Goal: Task Accomplishment & Management: Complete application form

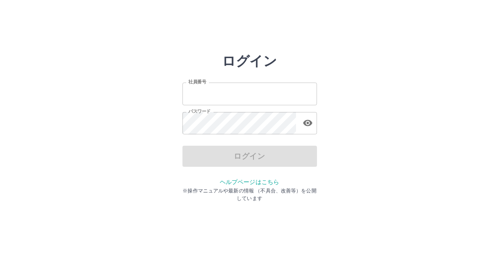
type input "*******"
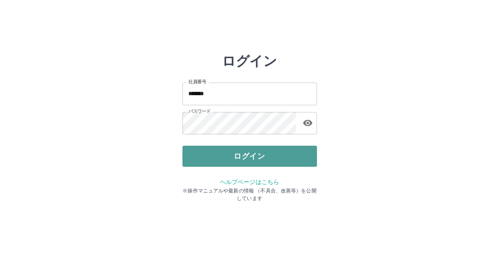
click at [191, 154] on button "ログイン" at bounding box center [250, 155] width 135 height 21
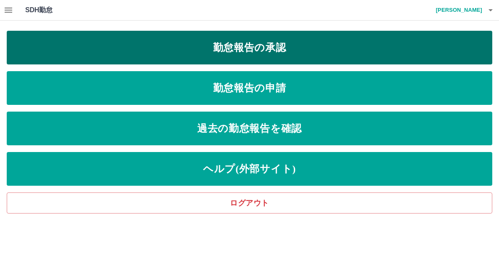
click at [268, 46] on link "勤怠報告の承認" at bounding box center [250, 48] width 486 height 34
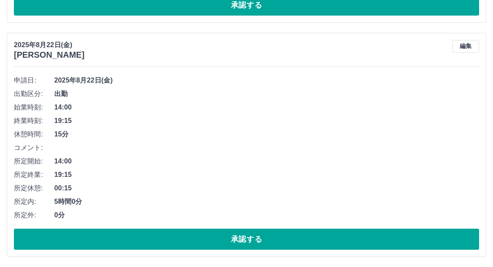
scroll to position [4834, 0]
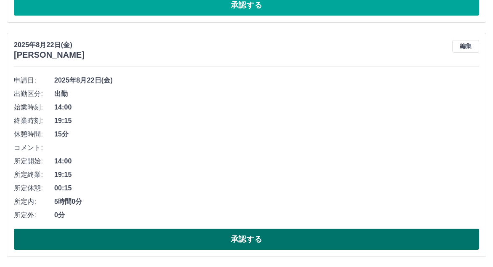
click at [255, 234] on button "承認する" at bounding box center [246, 238] width 465 height 21
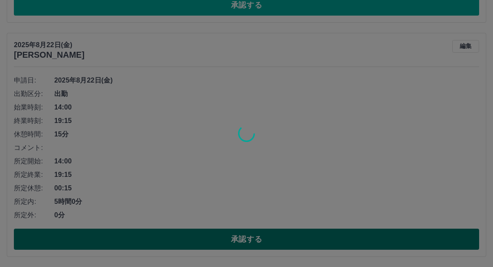
scroll to position [4600, 0]
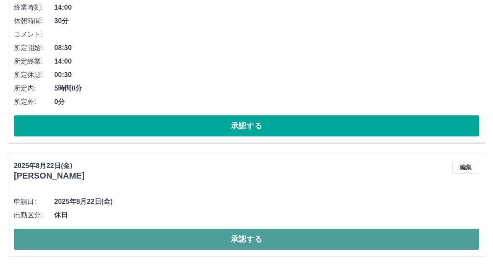
click at [227, 238] on button "承認する" at bounding box center [246, 238] width 465 height 21
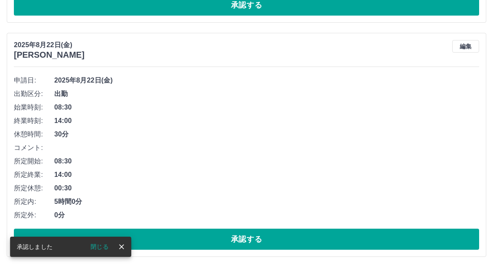
scroll to position [4487, 0]
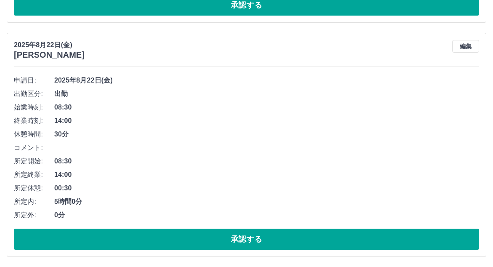
click at [227, 238] on button "承認する" at bounding box center [246, 238] width 465 height 21
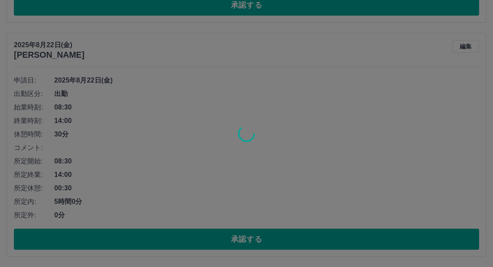
scroll to position [4253, 0]
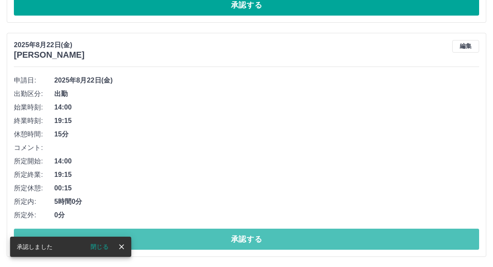
click at [227, 238] on button "承認する" at bounding box center [246, 238] width 465 height 21
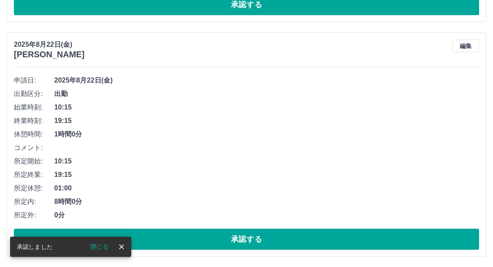
scroll to position [4019, 0]
click at [227, 238] on button "承認する" at bounding box center [246, 238] width 465 height 21
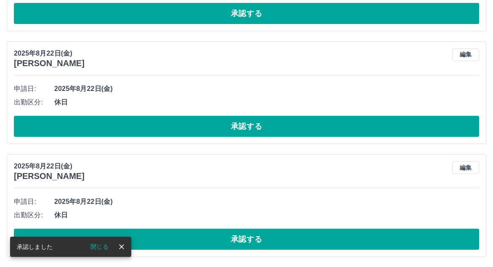
scroll to position [3785, 0]
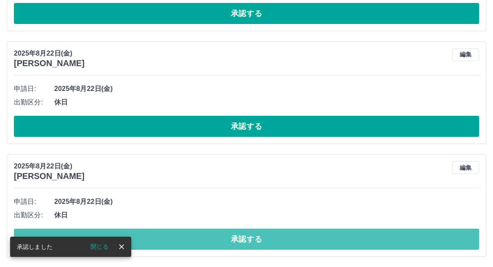
click at [227, 238] on button "承認する" at bounding box center [246, 238] width 465 height 21
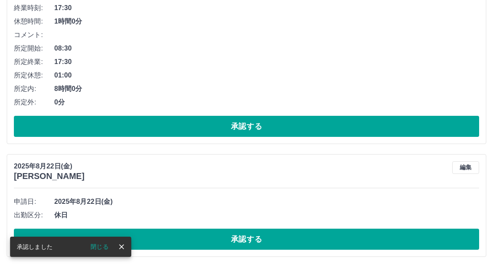
scroll to position [3672, 0]
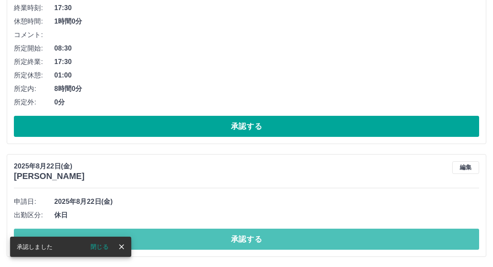
click at [227, 238] on button "承認する" at bounding box center [246, 238] width 465 height 21
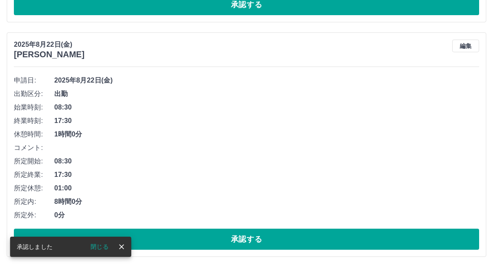
scroll to position [3518, 0]
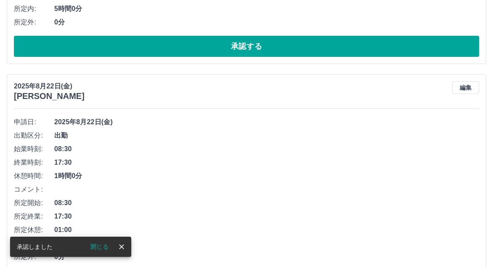
click at [227, 238] on span "8時間0分" at bounding box center [266, 243] width 425 height 10
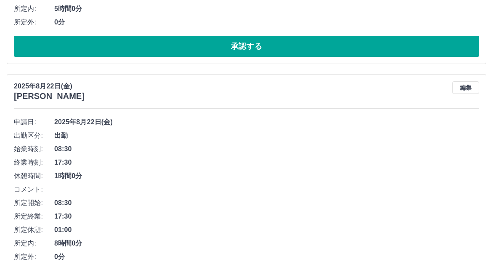
scroll to position [3560, 0]
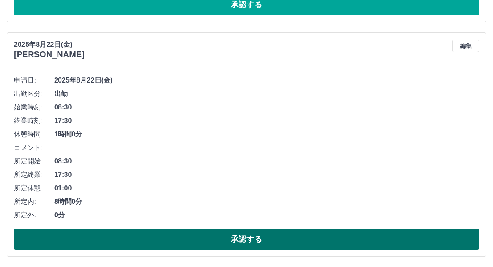
click at [267, 235] on button "承認する" at bounding box center [246, 238] width 465 height 21
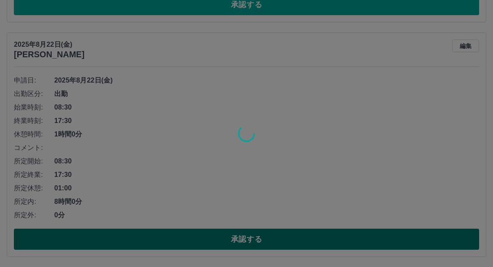
scroll to position [3325, 0]
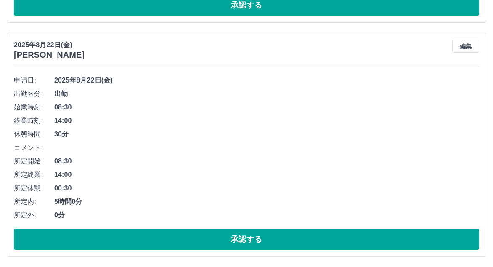
click at [267, 235] on button "承認する" at bounding box center [246, 238] width 465 height 21
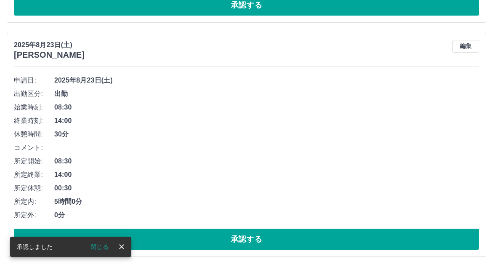
scroll to position [3092, 0]
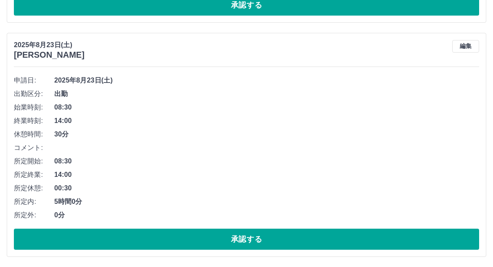
click at [267, 235] on button "承認する" at bounding box center [246, 238] width 465 height 21
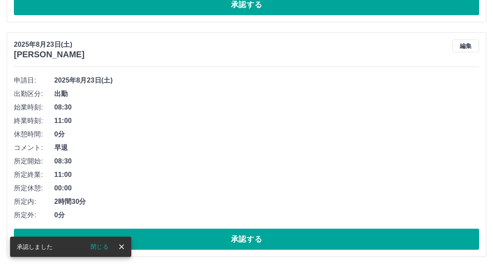
scroll to position [2858, 0]
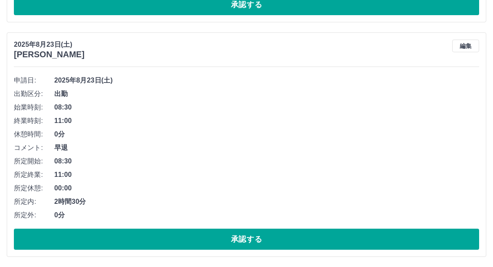
click at [267, 235] on button "承認する" at bounding box center [246, 238] width 465 height 21
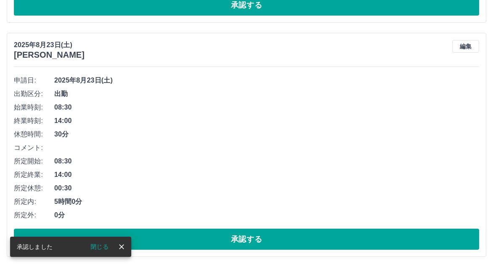
scroll to position [2624, 0]
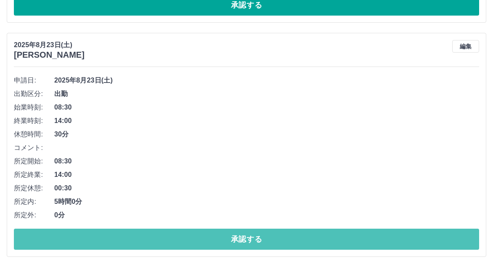
click at [267, 235] on button "承認する" at bounding box center [246, 238] width 465 height 21
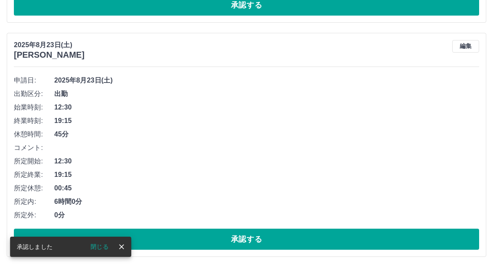
scroll to position [2390, 0]
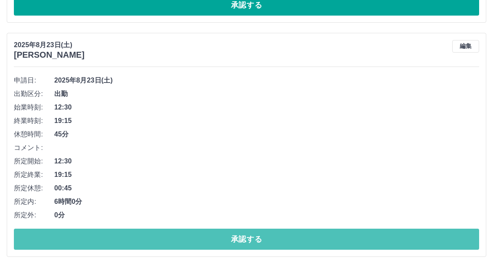
click at [267, 235] on button "承認する" at bounding box center [246, 238] width 465 height 21
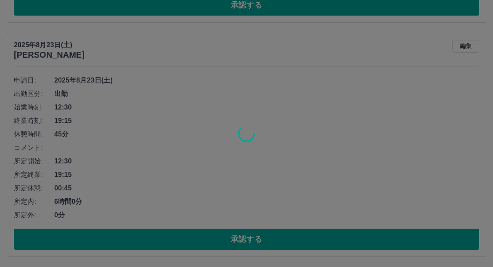
scroll to position [2156, 0]
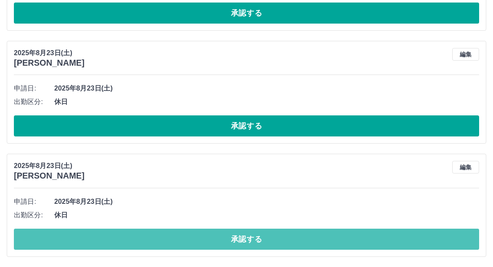
click at [267, 235] on button "承認する" at bounding box center [246, 238] width 465 height 21
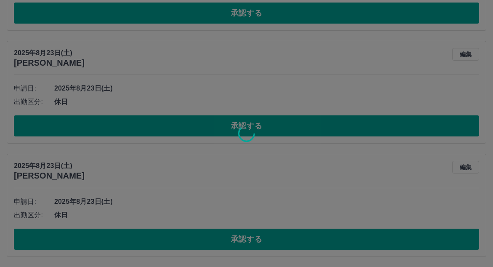
scroll to position [2043, 0]
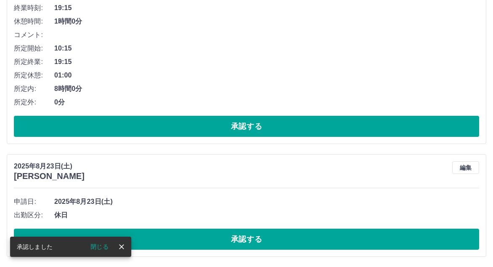
click at [267, 235] on button "承認する" at bounding box center [246, 238] width 465 height 21
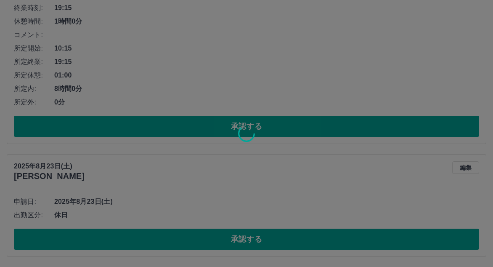
scroll to position [1930, 0]
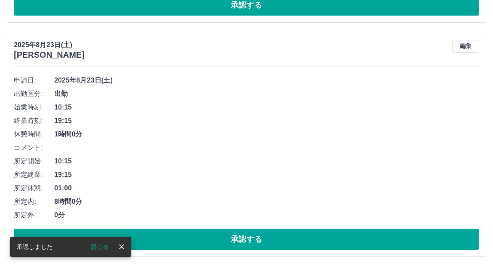
click at [267, 235] on button "承認する" at bounding box center [246, 238] width 465 height 21
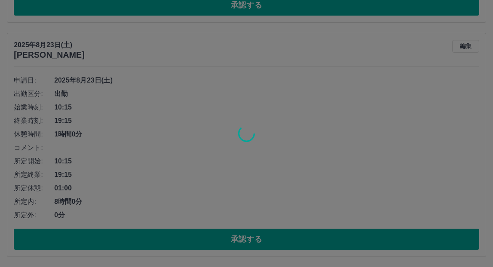
scroll to position [1696, 0]
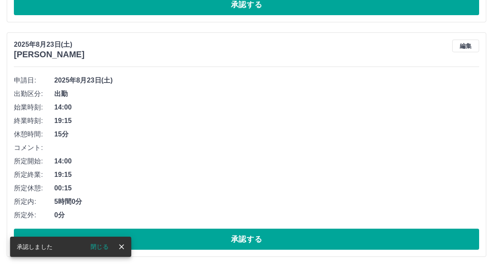
click at [267, 235] on button "承認する" at bounding box center [246, 238] width 465 height 21
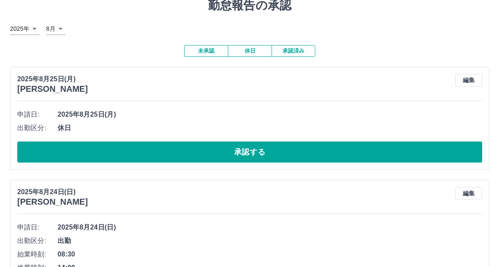
scroll to position [0, 0]
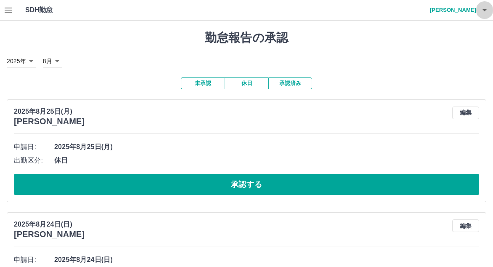
click at [487, 13] on icon "button" at bounding box center [484, 10] width 10 height 10
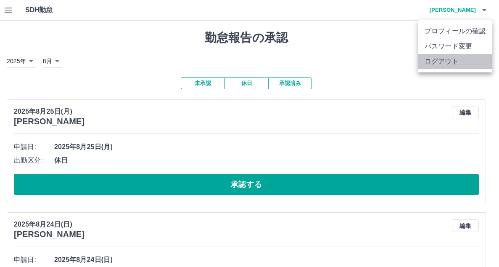
click at [446, 56] on li "ログアウト" at bounding box center [455, 61] width 74 height 15
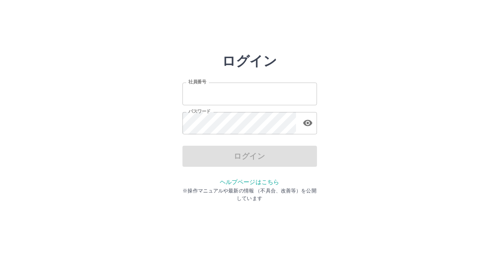
type input "*******"
click at [252, 157] on div "ログイン" at bounding box center [250, 155] width 135 height 21
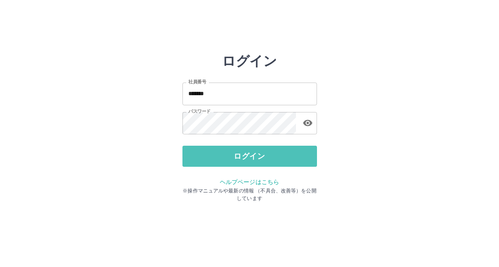
click at [252, 157] on button "ログイン" at bounding box center [250, 155] width 135 height 21
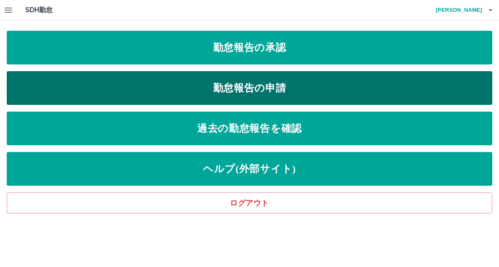
click at [257, 83] on link "勤怠報告の申請" at bounding box center [250, 88] width 486 height 34
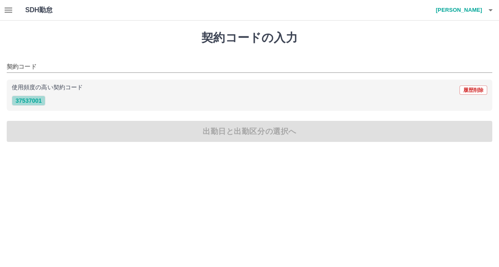
click at [39, 100] on button "37537001" at bounding box center [29, 100] width 34 height 10
type input "********"
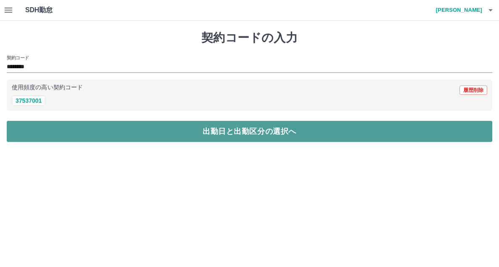
click at [227, 127] on button "出勤日と出勤区分の選択へ" at bounding box center [250, 131] width 486 height 21
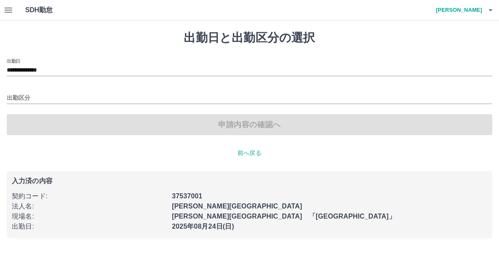
click at [52, 92] on div "出勤区分" at bounding box center [250, 95] width 486 height 18
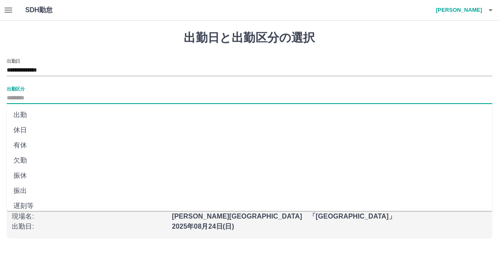
click at [38, 103] on input "出勤区分" at bounding box center [250, 98] width 486 height 11
click at [21, 114] on li "出勤" at bounding box center [250, 114] width 486 height 15
type input "**"
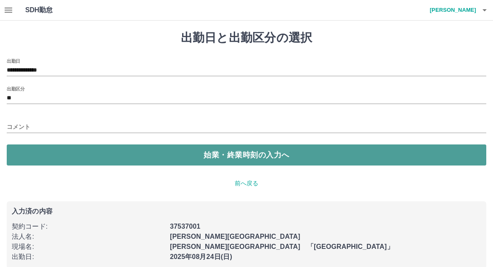
click at [256, 152] on button "始業・終業時刻の入力へ" at bounding box center [246, 154] width 479 height 21
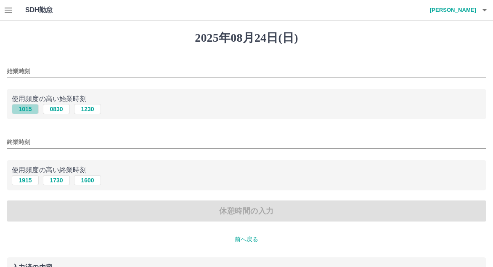
click at [26, 109] on button "1015" at bounding box center [25, 109] width 27 height 10
type input "****"
click at [26, 180] on button "1915" at bounding box center [25, 180] width 27 height 10
type input "****"
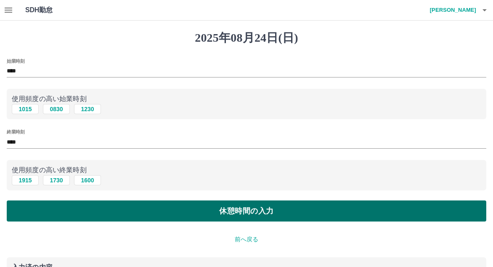
click at [254, 216] on button "休憩時間の入力" at bounding box center [246, 210] width 479 height 21
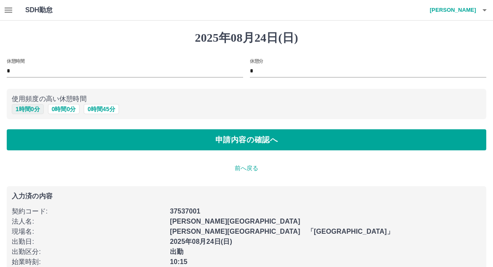
click at [34, 108] on button "1 時間 0 分" at bounding box center [28, 109] width 32 height 10
type input "*"
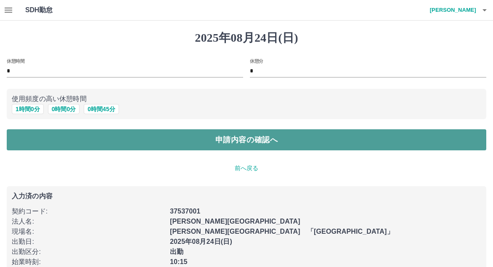
click at [244, 148] on button "申請内容の確認へ" at bounding box center [246, 139] width 479 height 21
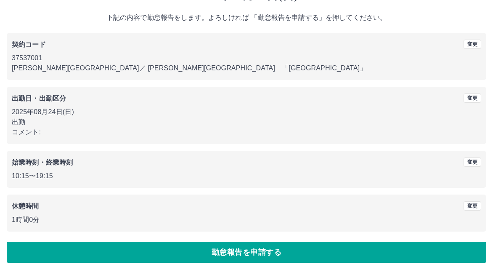
scroll to position [48, 0]
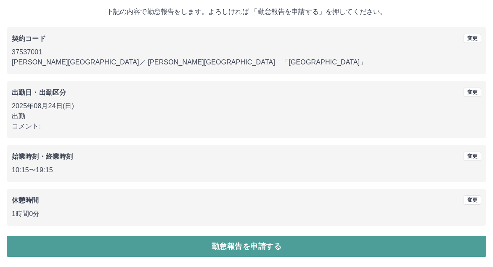
click at [235, 245] on button "勤怠報告を申請する" at bounding box center [246, 245] width 479 height 21
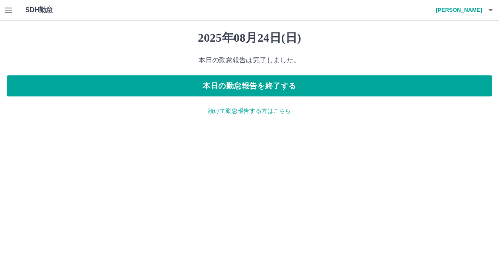
click at [256, 112] on p "続けて勤怠報告する方はこちら" at bounding box center [250, 110] width 486 height 9
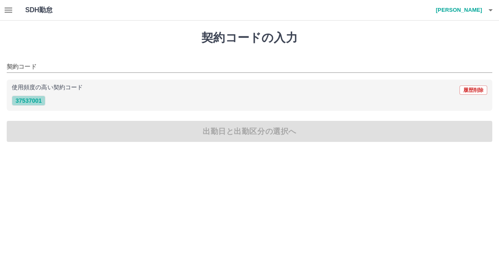
click at [34, 99] on button "37537001" at bounding box center [29, 100] width 34 height 10
type input "********"
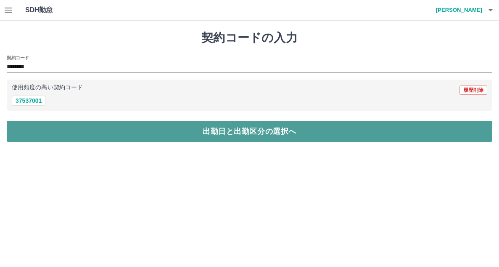
click at [219, 131] on button "出勤日と出勤区分の選択へ" at bounding box center [250, 131] width 486 height 21
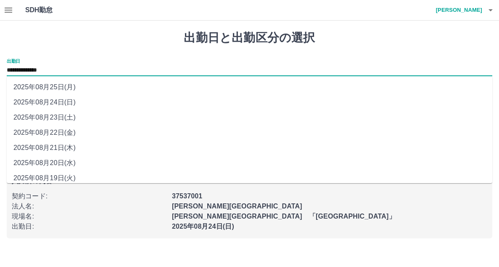
click at [71, 74] on input "**********" at bounding box center [250, 70] width 486 height 11
drag, startPoint x: 71, startPoint y: 74, endPoint x: 62, endPoint y: 87, distance: 14.8
click at [62, 87] on li "2025年08月25日(月)" at bounding box center [250, 86] width 486 height 15
type input "**********"
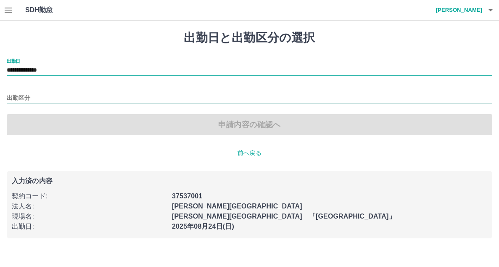
click at [69, 94] on input "出勤区分" at bounding box center [250, 98] width 486 height 11
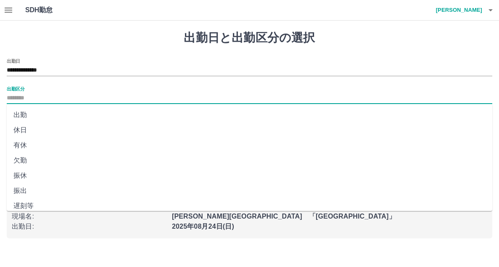
click at [23, 134] on li "休日" at bounding box center [250, 129] width 486 height 15
type input "**"
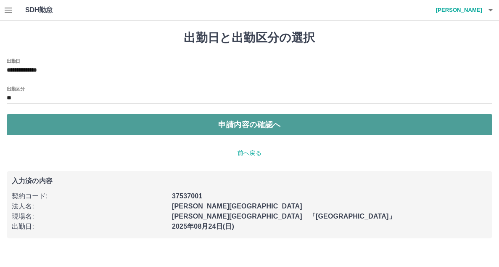
click at [238, 129] on button "申請内容の確認へ" at bounding box center [250, 124] width 486 height 21
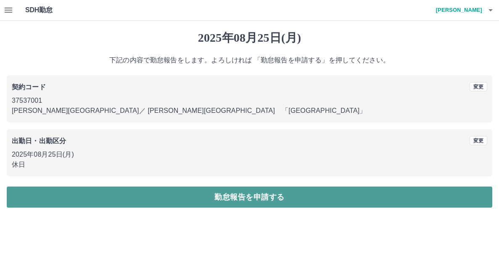
click at [251, 198] on button "勤怠報告を申請する" at bounding box center [250, 196] width 486 height 21
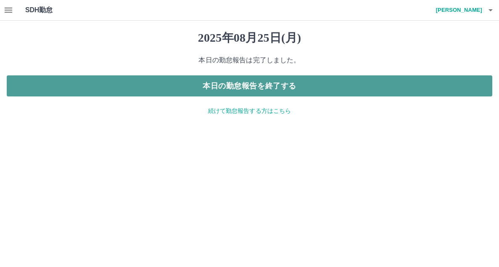
click at [315, 80] on button "本日の勤怠報告を終了する" at bounding box center [250, 85] width 486 height 21
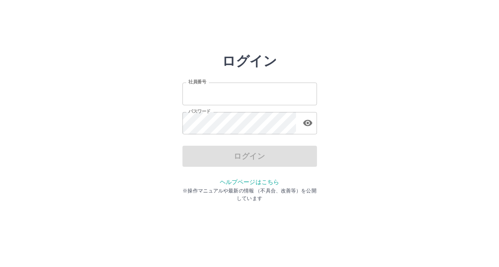
type input "*******"
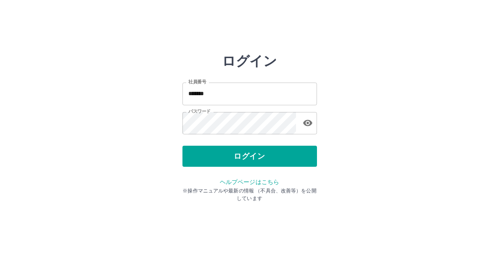
click at [357, 47] on html "ログイン 社員番号 ******* 社員番号 パスワード パスワード ログイン ヘルプページはこちら ※操作マニュアルや最新の情報 （不具合、改善等）を公開し…" at bounding box center [249, 94] width 499 height 188
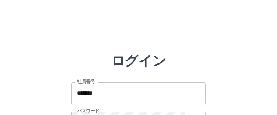
click at [70, 15] on html "ログイン 社員番号 ******* 社員番号 パスワード パスワード ログイン ヘルプページはこちら ※操作マニュアルや最新の情報 （不具合、改善等）を公開し…" at bounding box center [138, 94] width 277 height 188
